Goal: Find specific page/section: Find specific page/section

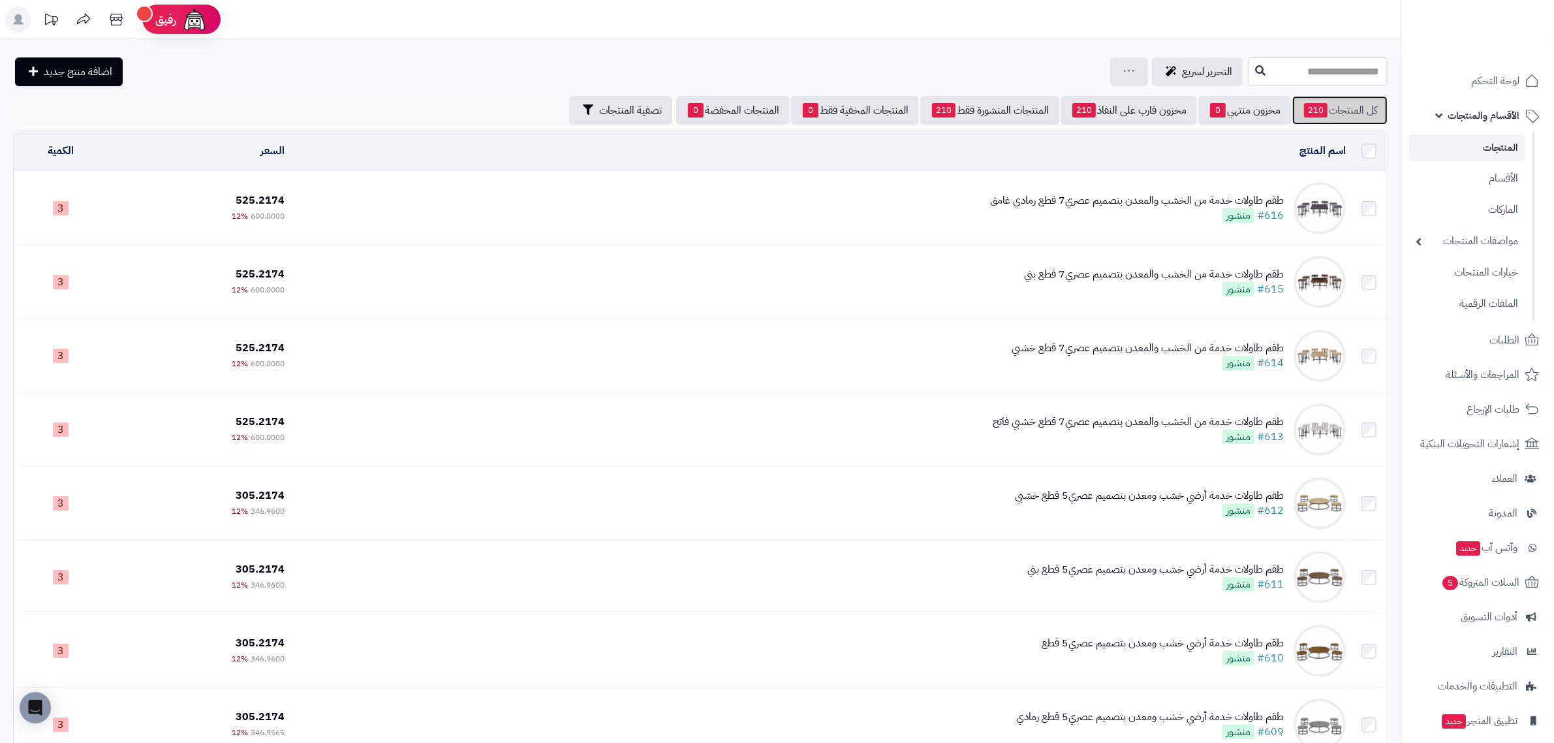
click at [1342, 110] on link "كل المنتجات 210" at bounding box center [1339, 110] width 95 height 29
click at [1345, 110] on link "كل المنتجات 210" at bounding box center [1339, 110] width 95 height 29
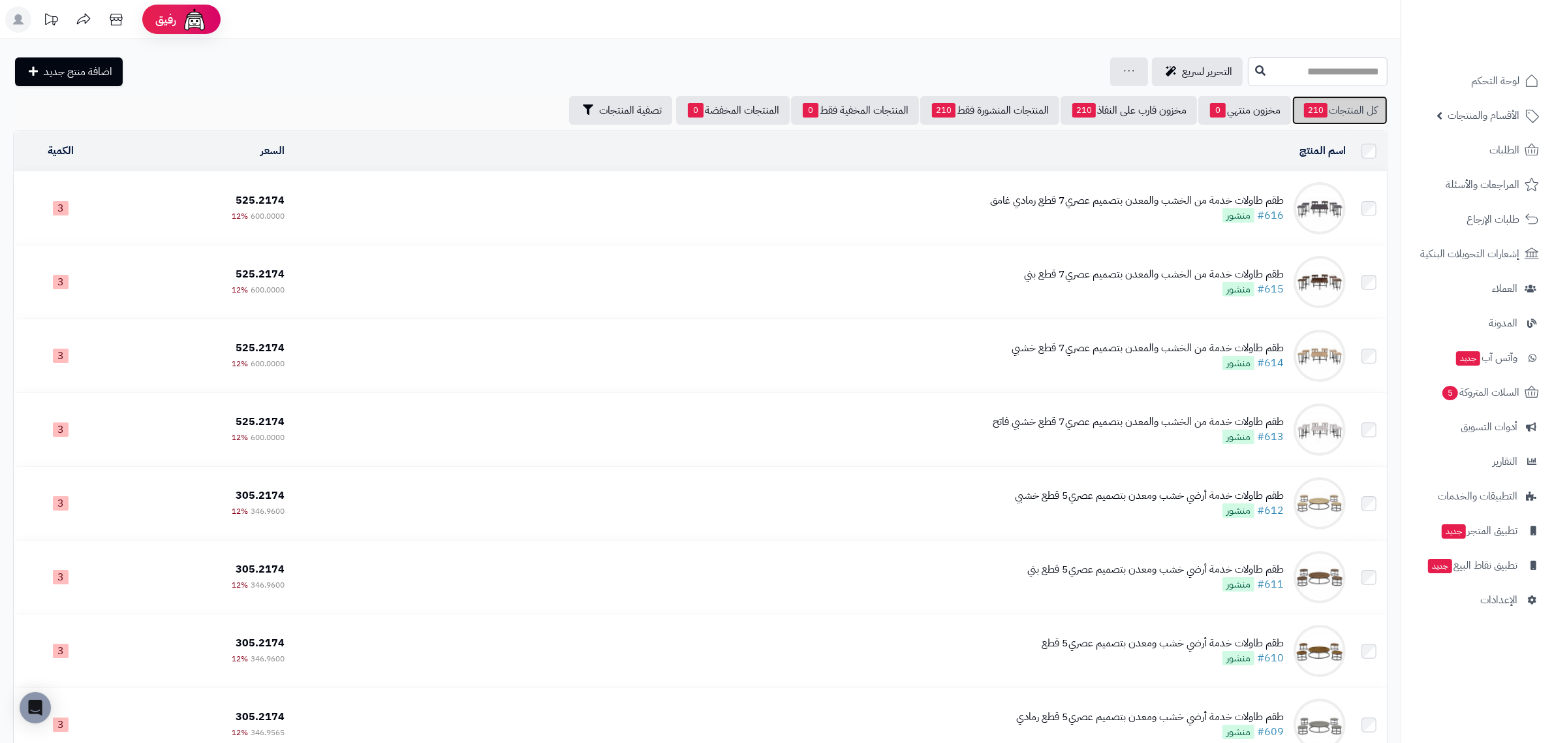
click at [1335, 114] on link "كل المنتجات 210" at bounding box center [1339, 110] width 95 height 29
